Goal: Transaction & Acquisition: Purchase product/service

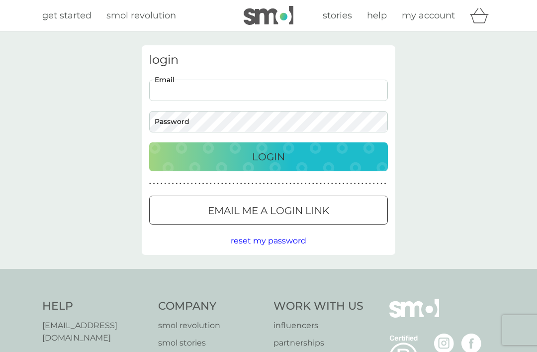
type input "lady.samantha@tudorroyaltyexperience.co.uk"
click at [269, 156] on button "Login" at bounding box center [268, 156] width 239 height 29
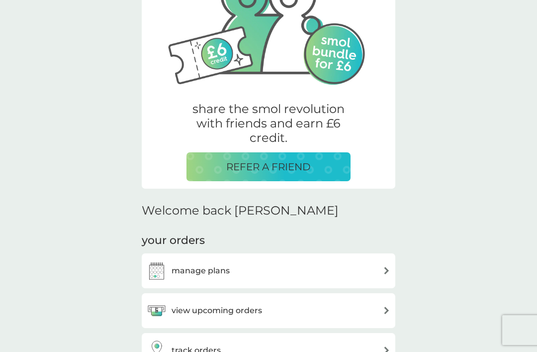
scroll to position [113, 0]
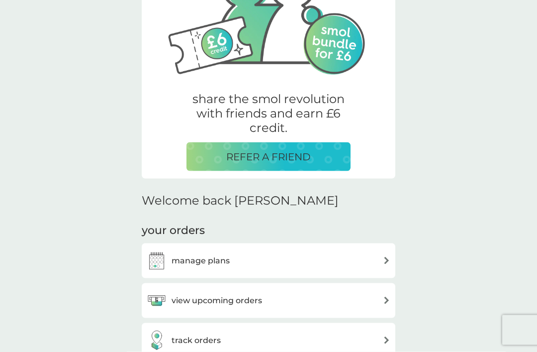
click at [354, 265] on div "manage plans" at bounding box center [269, 261] width 244 height 20
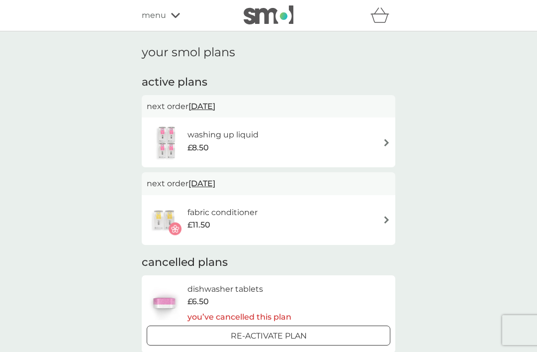
click at [336, 216] on div "fabric conditioner £11.50" at bounding box center [269, 220] width 244 height 35
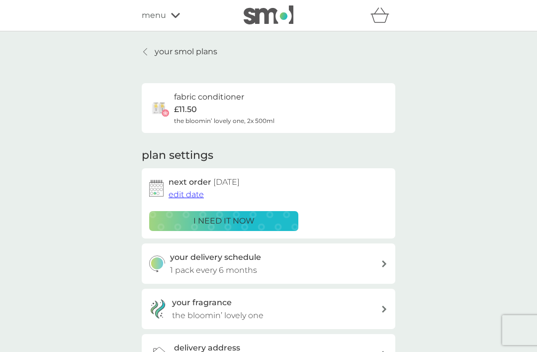
click at [274, 216] on div "i need it now" at bounding box center [224, 221] width 136 height 13
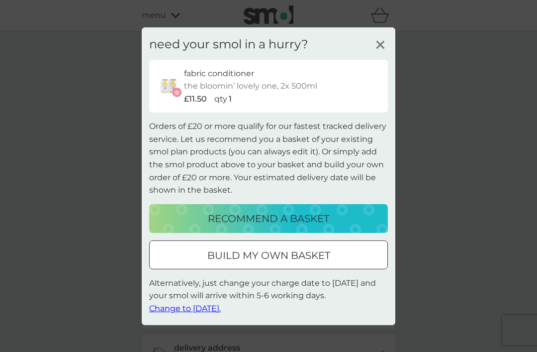
click at [328, 226] on p "recommend a basket" at bounding box center [268, 219] width 121 height 16
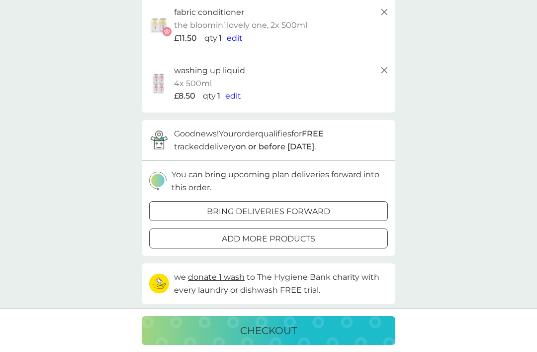
scroll to position [101, 0]
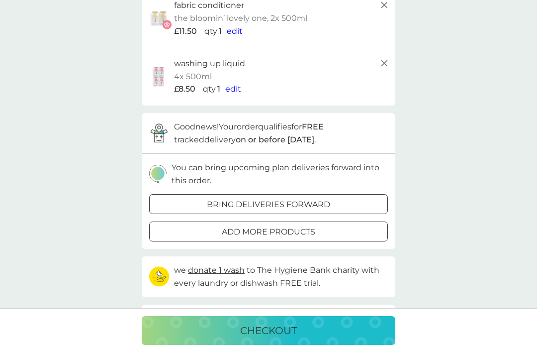
click at [336, 228] on div "add more products" at bounding box center [269, 231] width 238 height 13
